Goal: Task Accomplishment & Management: Manage account settings

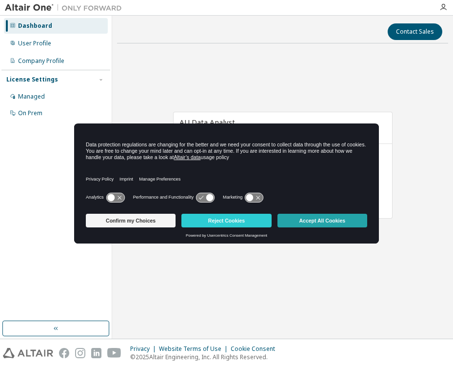
click at [311, 222] on button "Accept All Cookies" at bounding box center [323, 221] width 90 height 14
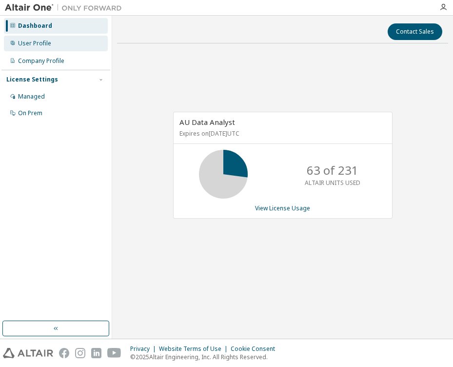
click at [56, 49] on div "User Profile" at bounding box center [56, 44] width 104 height 16
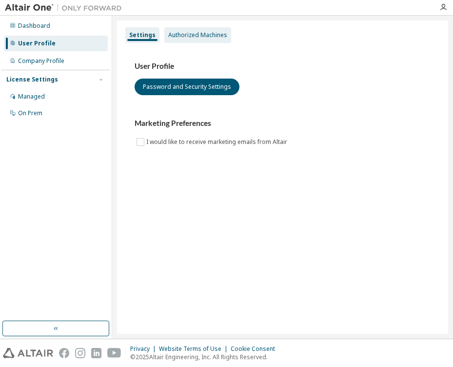
click at [195, 36] on div "Authorized Machines" at bounding box center [197, 35] width 59 height 8
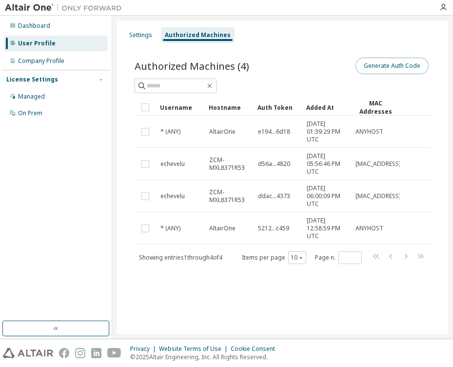
click at [416, 60] on button "Generate Auth Code" at bounding box center [392, 66] width 73 height 17
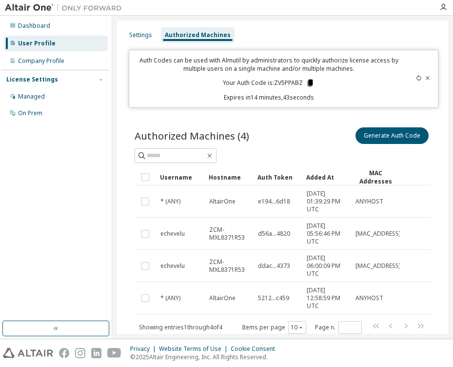
click at [310, 84] on icon at bounding box center [310, 83] width 5 height 7
